Goal: Task Accomplishment & Management: Manage account settings

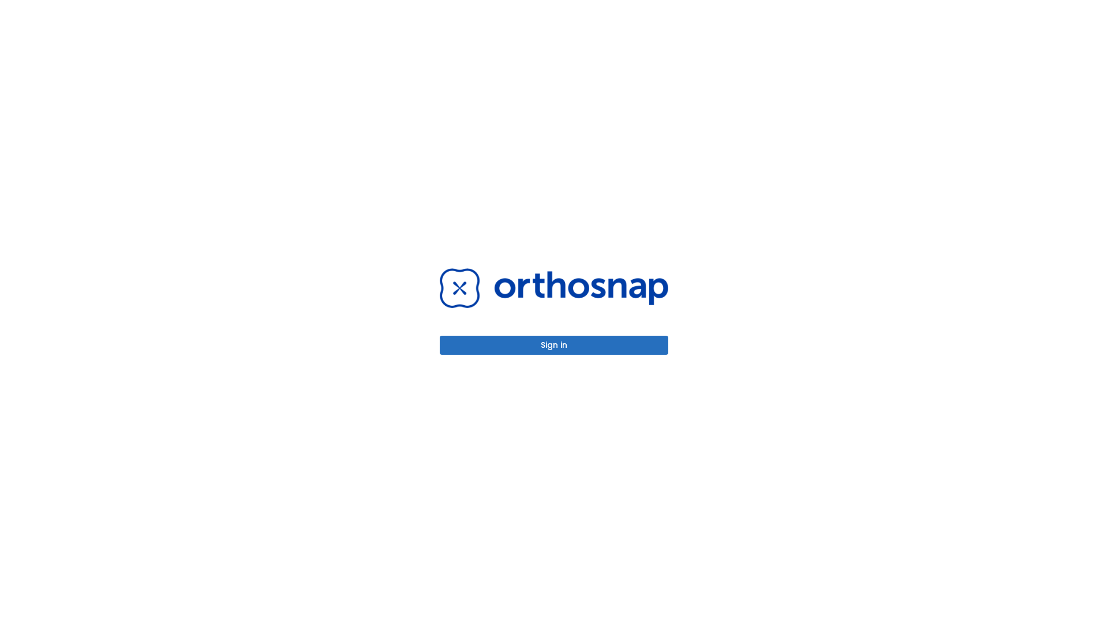
click at [554, 345] on button "Sign in" at bounding box center [554, 345] width 228 height 19
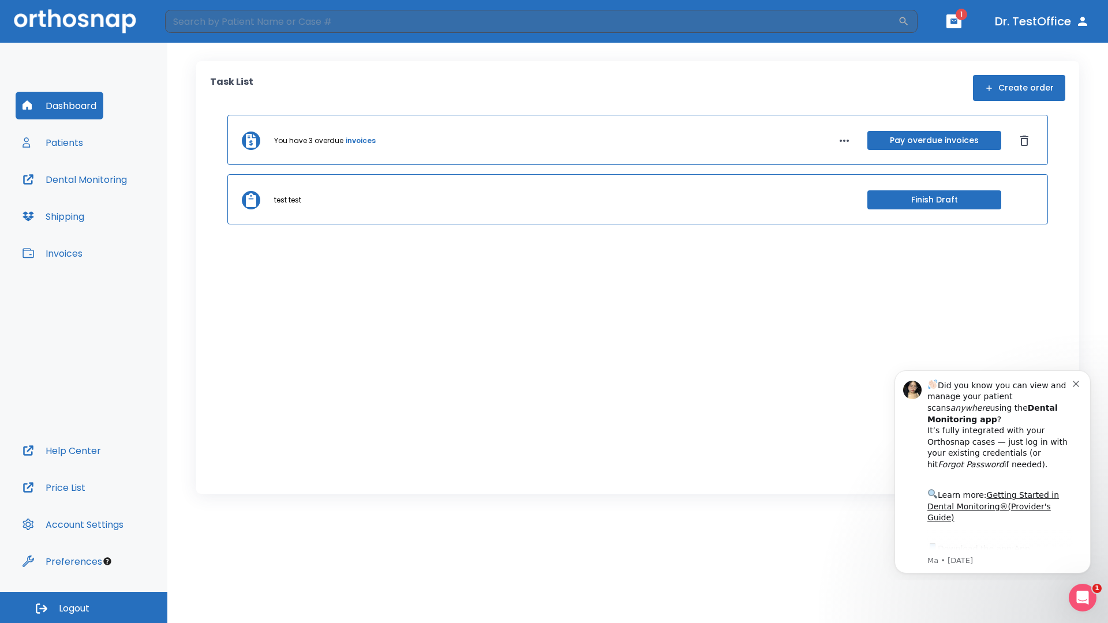
click at [84, 608] on span "Logout" at bounding box center [74, 608] width 31 height 13
